Goal: Task Accomplishment & Management: Use online tool/utility

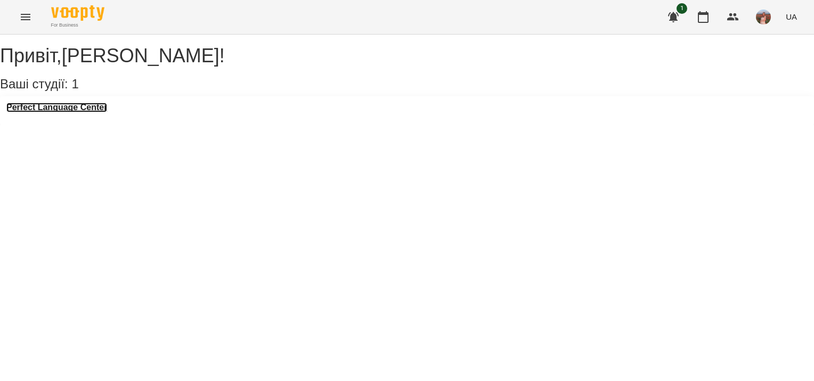
click at [101, 112] on h3 "Perfect Language Center" at bounding box center [56, 108] width 101 height 10
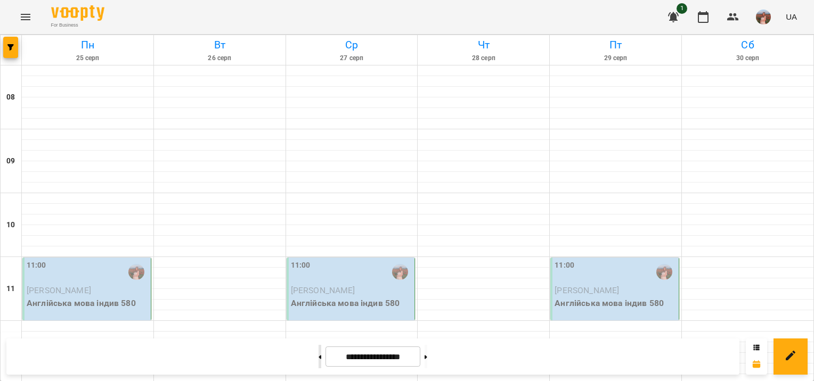
click at [318, 353] on button at bounding box center [319, 356] width 3 height 23
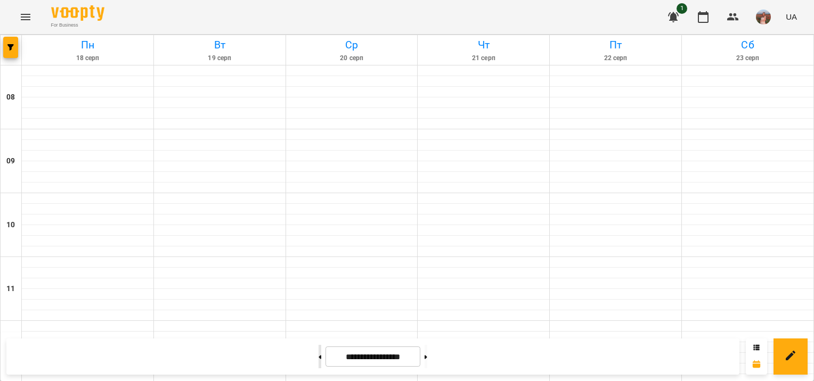
click at [318, 353] on button at bounding box center [319, 356] width 3 height 23
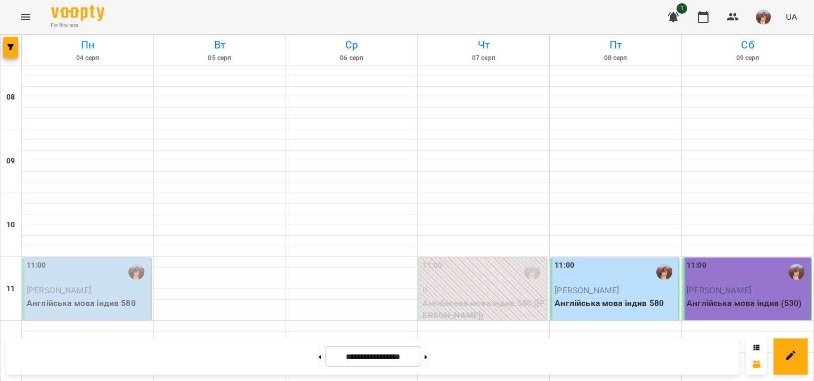
scroll to position [107, 0]
click at [427, 355] on button at bounding box center [425, 356] width 3 height 23
type input "**********"
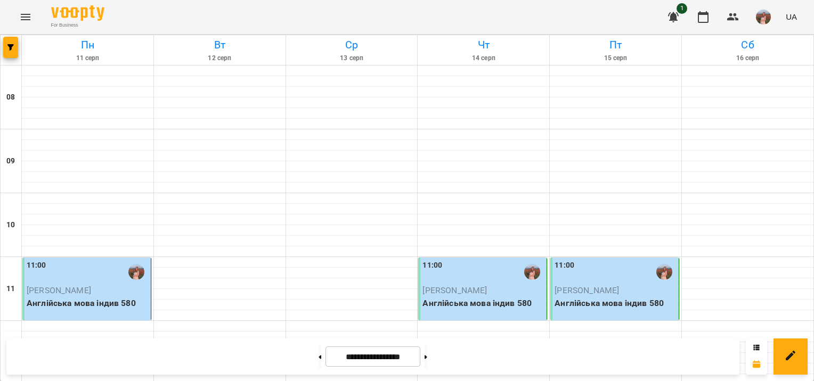
scroll to position [0, 0]
